Goal: Transaction & Acquisition: Purchase product/service

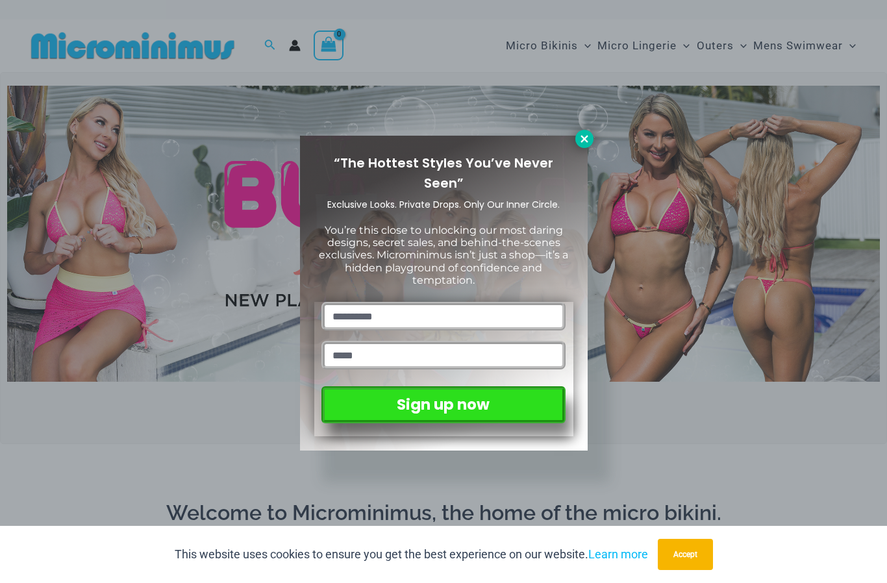
click at [582, 135] on icon at bounding box center [584, 139] width 12 height 12
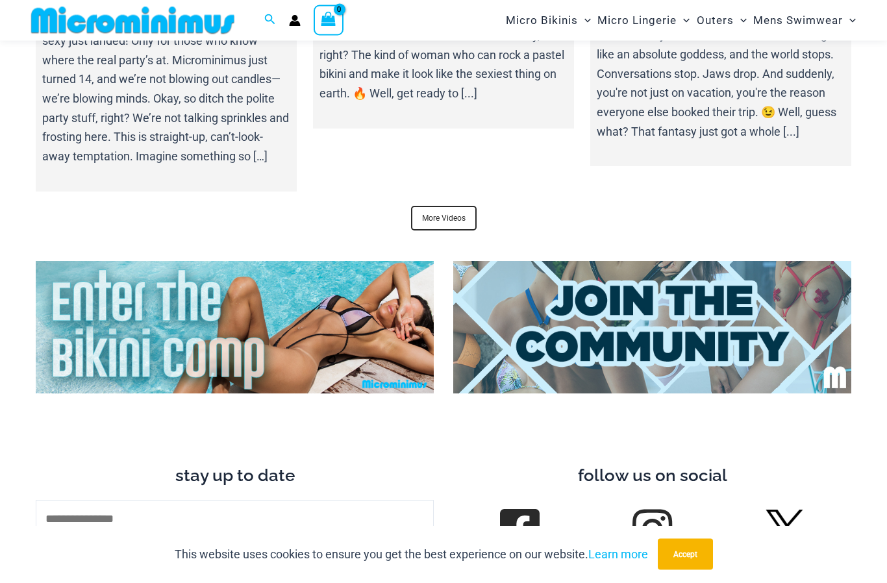
scroll to position [4395, 0]
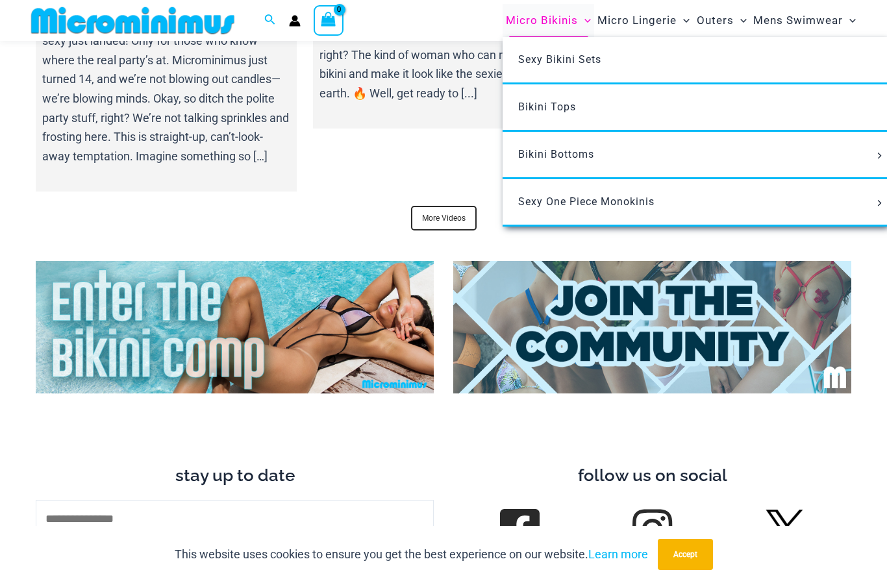
click at [552, 25] on span "Micro Bikinis" at bounding box center [542, 20] width 72 height 33
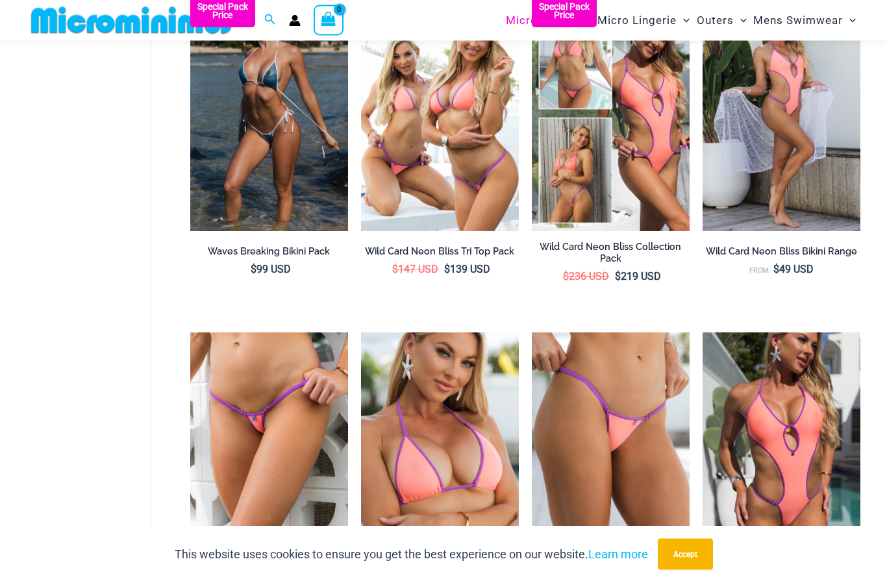
scroll to position [1267, 0]
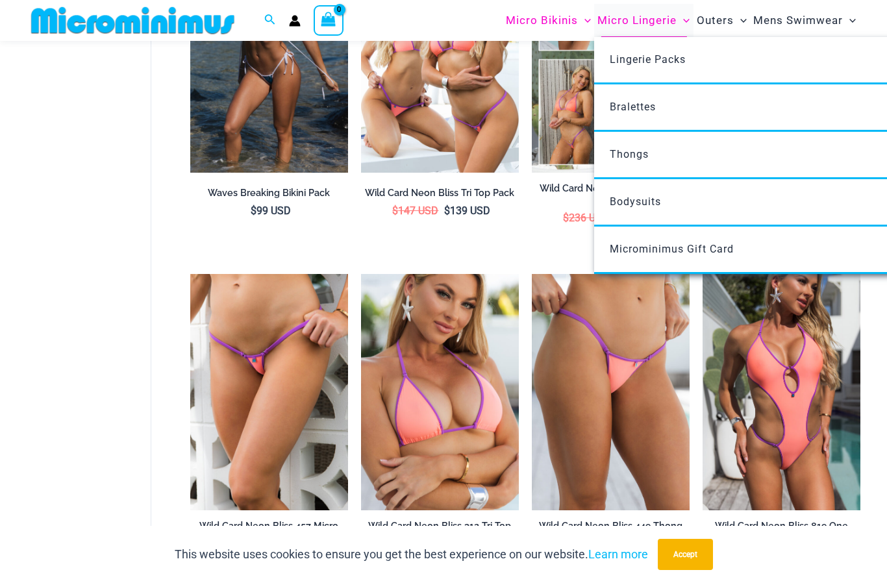
click at [651, 25] on span "Micro Lingerie" at bounding box center [636, 20] width 79 height 33
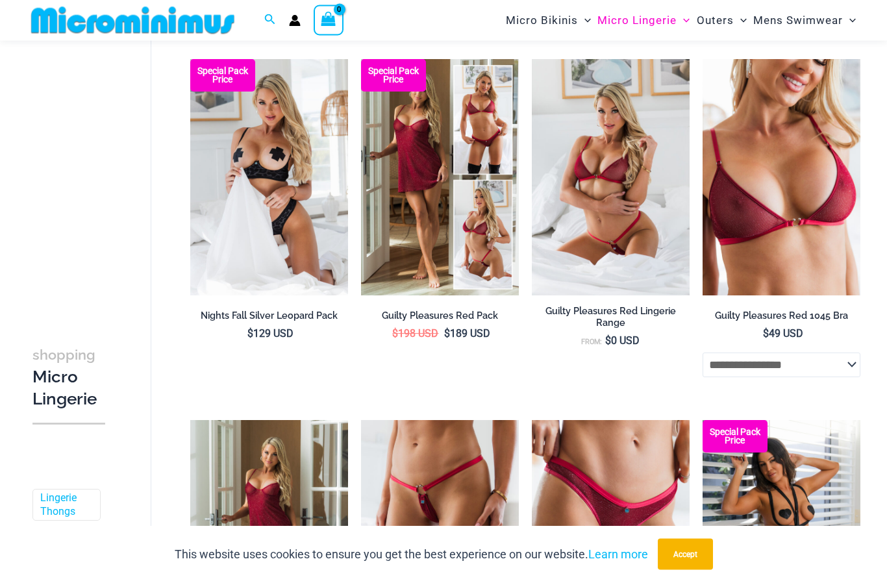
scroll to position [155, 0]
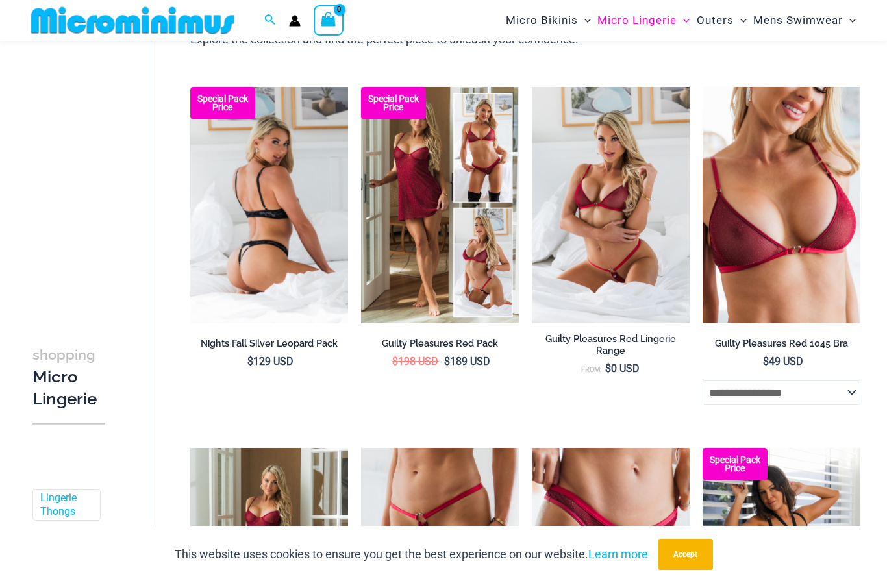
click at [303, 215] on img at bounding box center [269, 205] width 158 height 237
